Goal: Check status: Check status

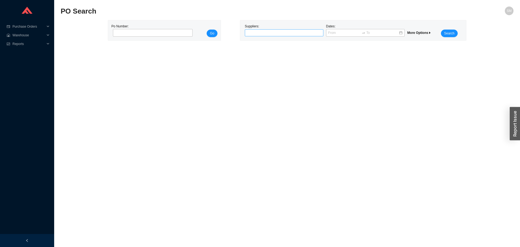
click at [292, 29] on div at bounding box center [284, 32] width 79 height 7
type input "the fur"
click at [282, 44] on div "THE FURNITURE GUILD" at bounding box center [284, 42] width 74 height 5
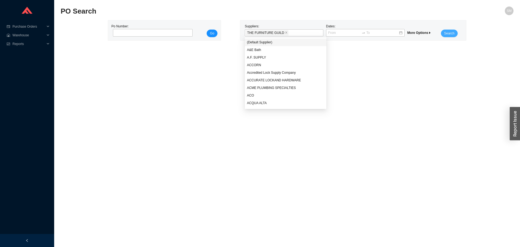
click at [453, 32] on span "Search" at bounding box center [449, 33] width 10 height 5
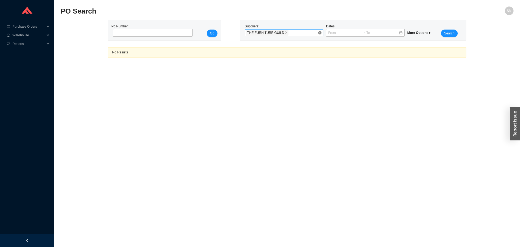
click at [298, 31] on div "THE FURNITURE GUILD" at bounding box center [282, 33] width 72 height 7
drag, startPoint x: 298, startPoint y: 31, endPoint x: 287, endPoint y: 34, distance: 11.0
click at [297, 31] on div "THE FURNITURE GUILD" at bounding box center [282, 33] width 72 height 7
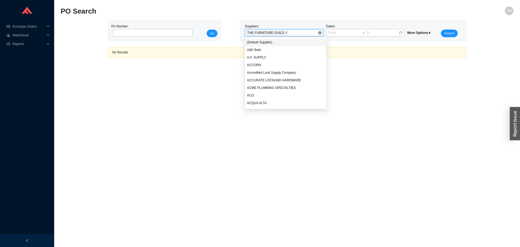
click at [285, 31] on span at bounding box center [286, 32] width 3 height 5
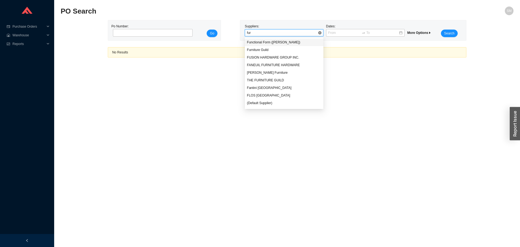
type input "furn"
click at [274, 44] on div "Furniture Guild" at bounding box center [284, 42] width 74 height 5
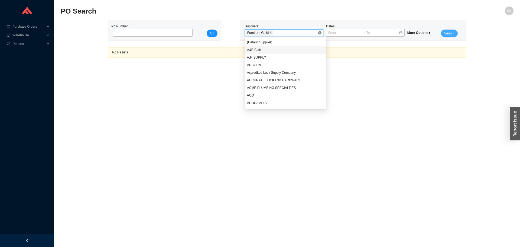
click at [454, 35] on span "Search" at bounding box center [449, 33] width 10 height 5
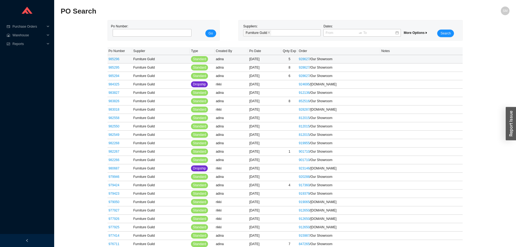
click at [112, 59] on link "985296" at bounding box center [114, 59] width 11 height 4
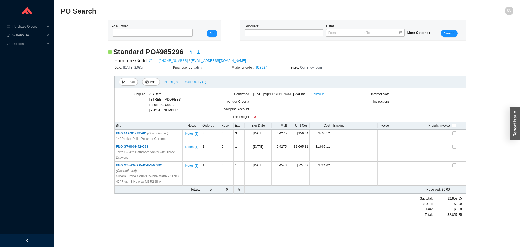
click at [168, 61] on link "[PHONE_NUMBER]" at bounding box center [173, 60] width 29 height 5
